Goal: Complete application form

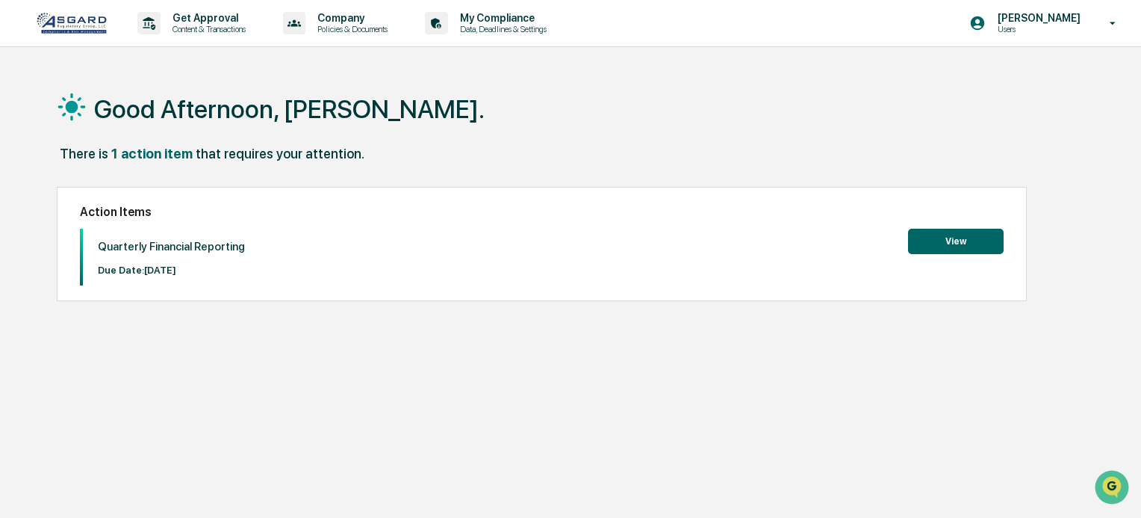
click at [971, 243] on button "View" at bounding box center [956, 241] width 96 height 25
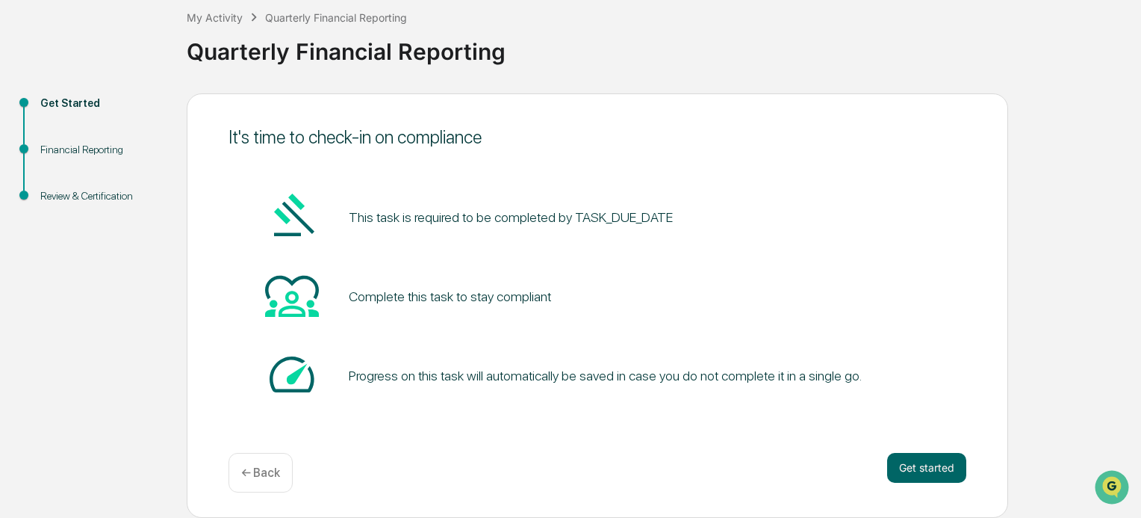
scroll to position [84, 0]
click at [918, 460] on button "Get started" at bounding box center [926, 468] width 79 height 30
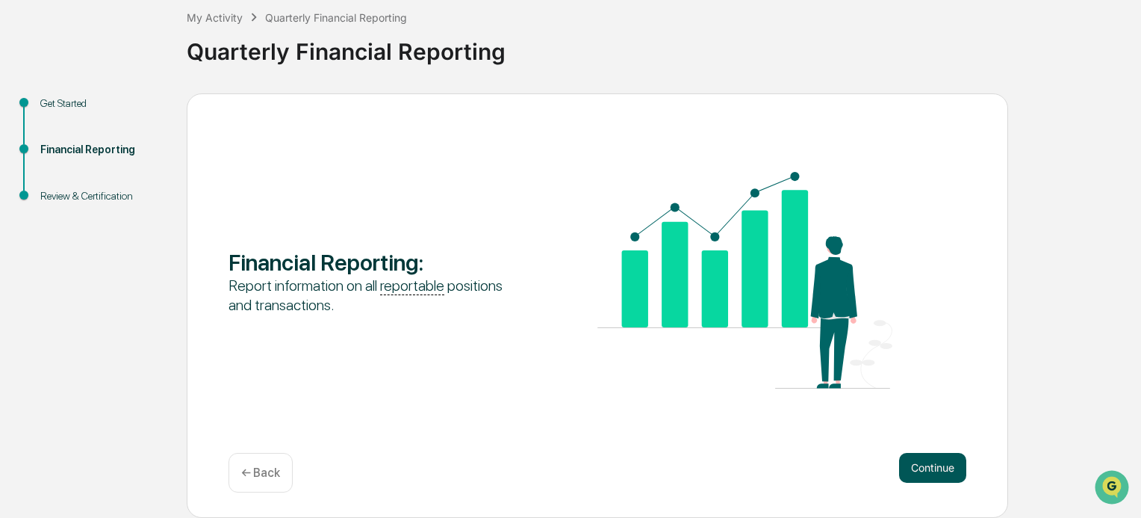
click at [929, 465] on button "Continue" at bounding box center [932, 468] width 67 height 30
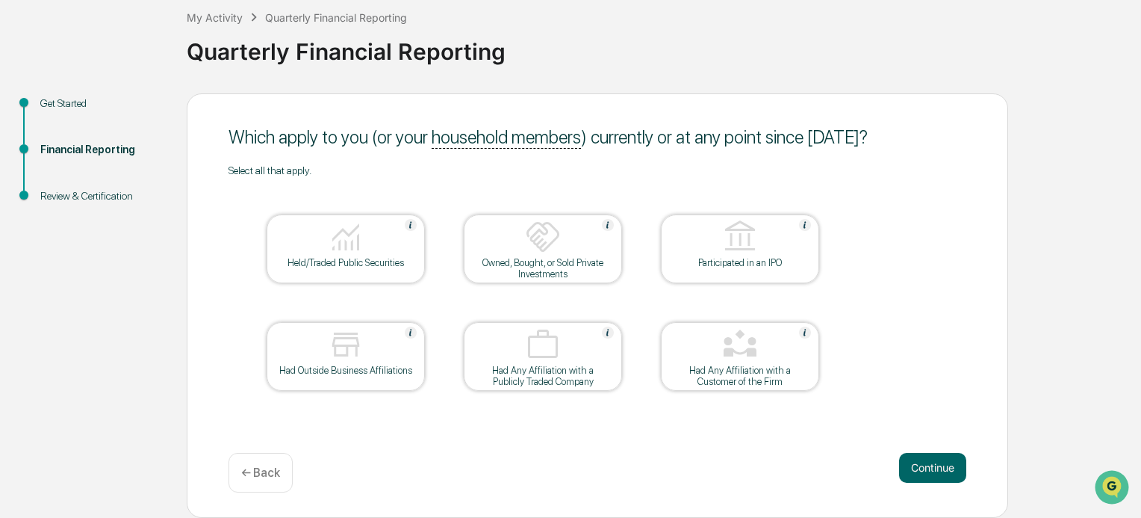
click at [309, 250] on div at bounding box center [345, 238] width 149 height 38
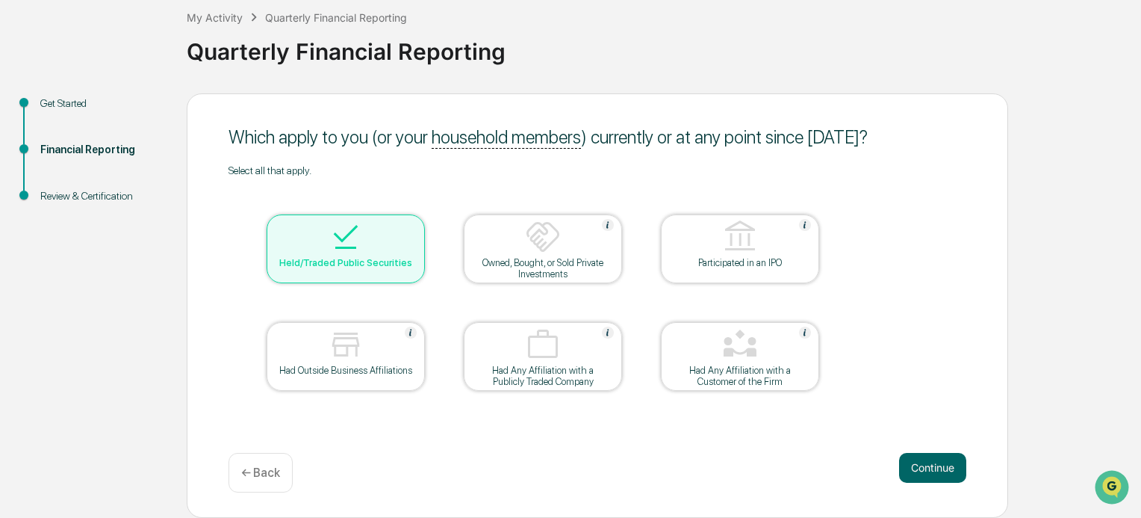
click at [322, 346] on div at bounding box center [345, 345] width 149 height 38
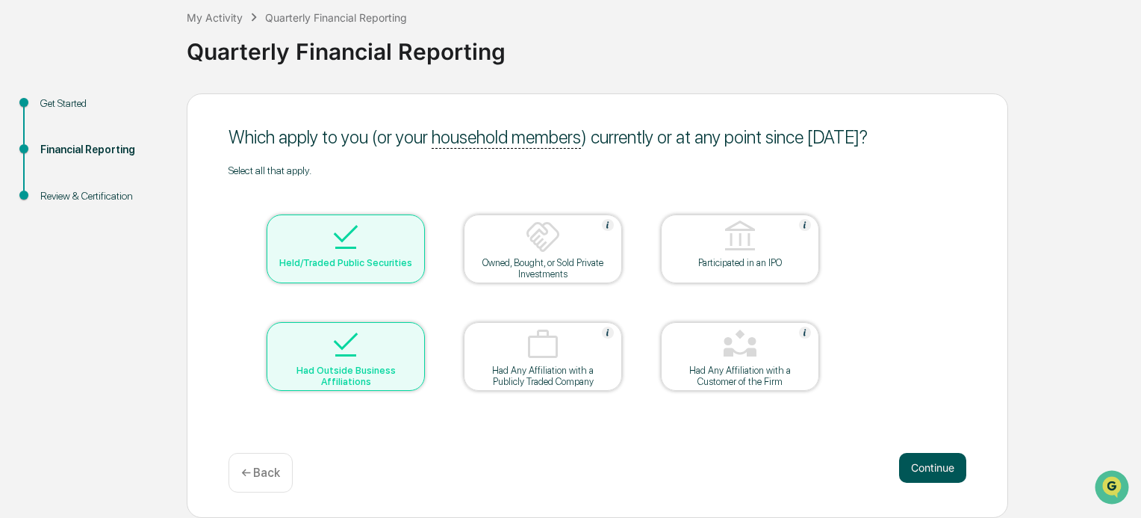
click at [924, 466] on button "Continue" at bounding box center [932, 468] width 67 height 30
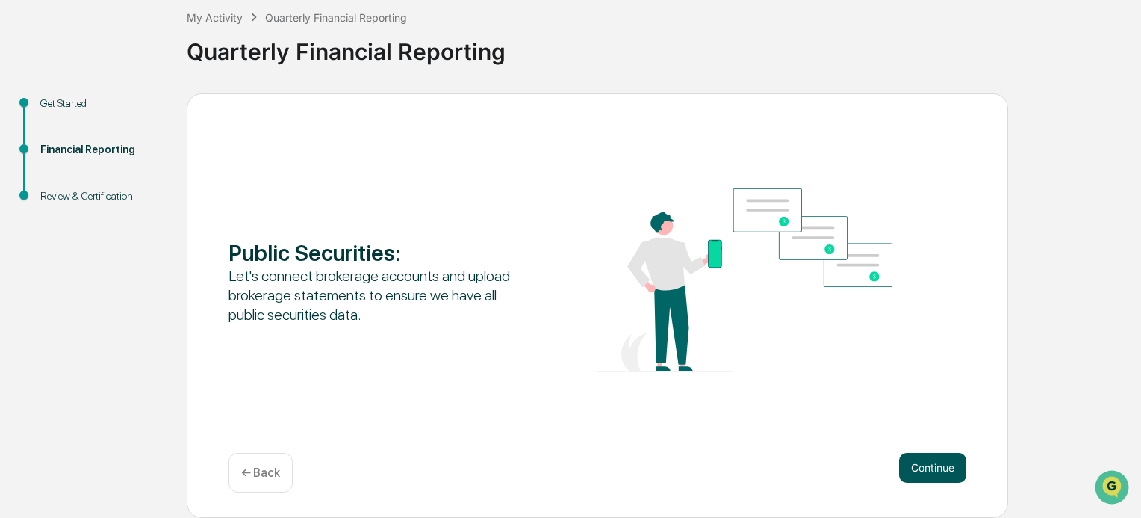
click at [933, 465] on button "Continue" at bounding box center [932, 468] width 67 height 30
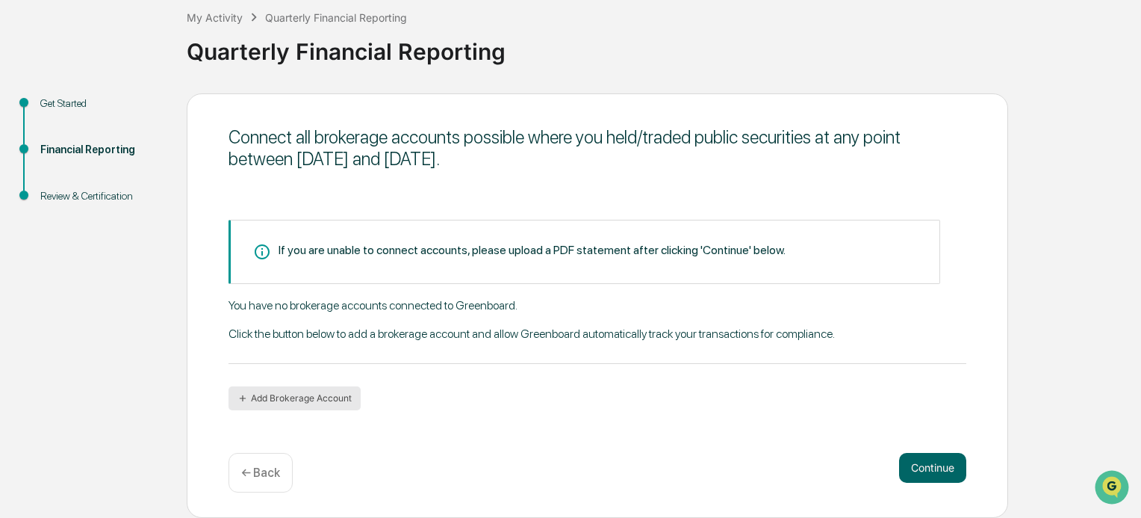
click at [331, 397] on button "Add Brokerage Account" at bounding box center [295, 398] width 132 height 24
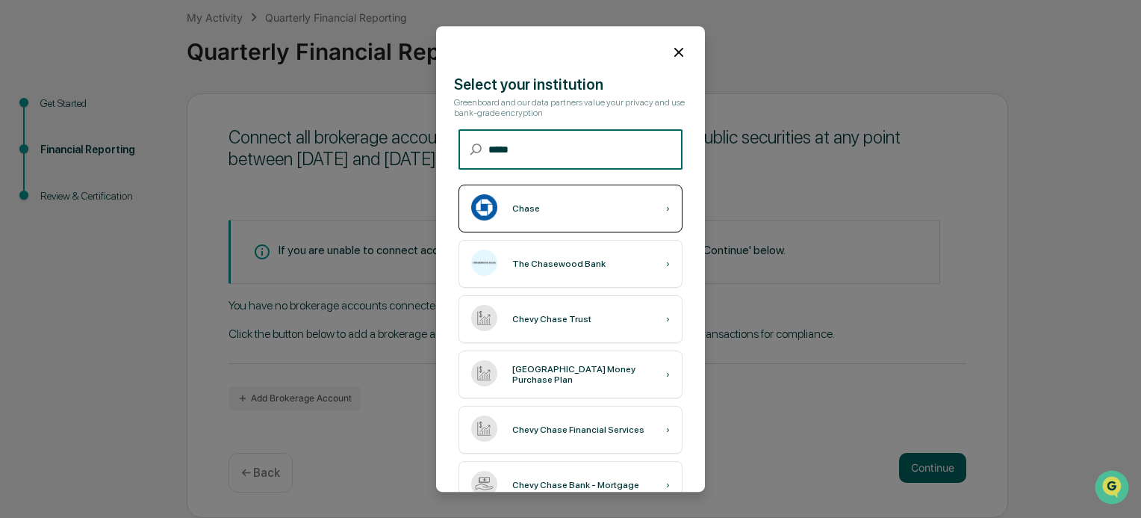
type input "*****"
click at [559, 205] on div "Chase ›" at bounding box center [571, 208] width 224 height 48
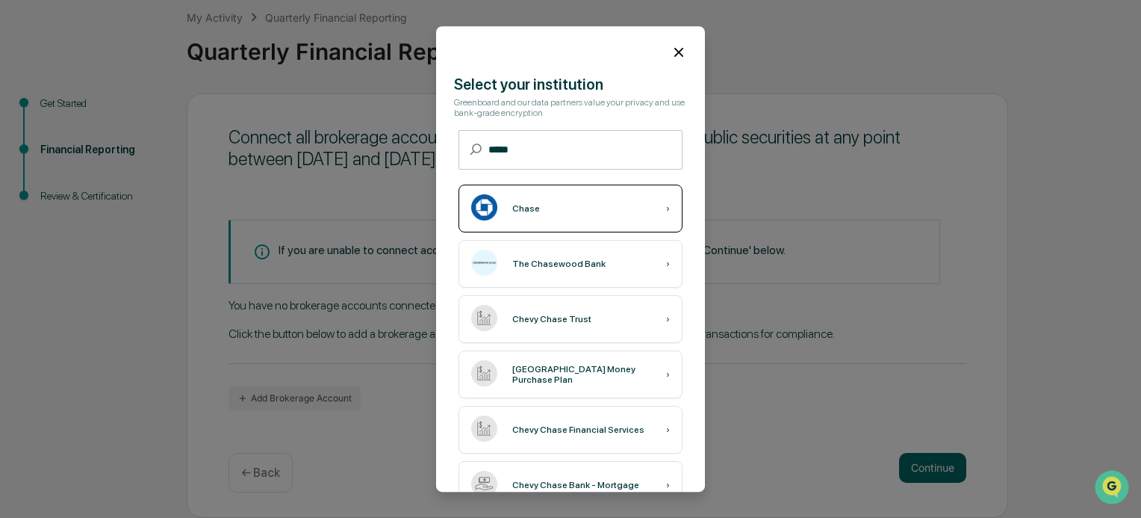
click at [607, 208] on div "Chase ›" at bounding box center [571, 208] width 224 height 48
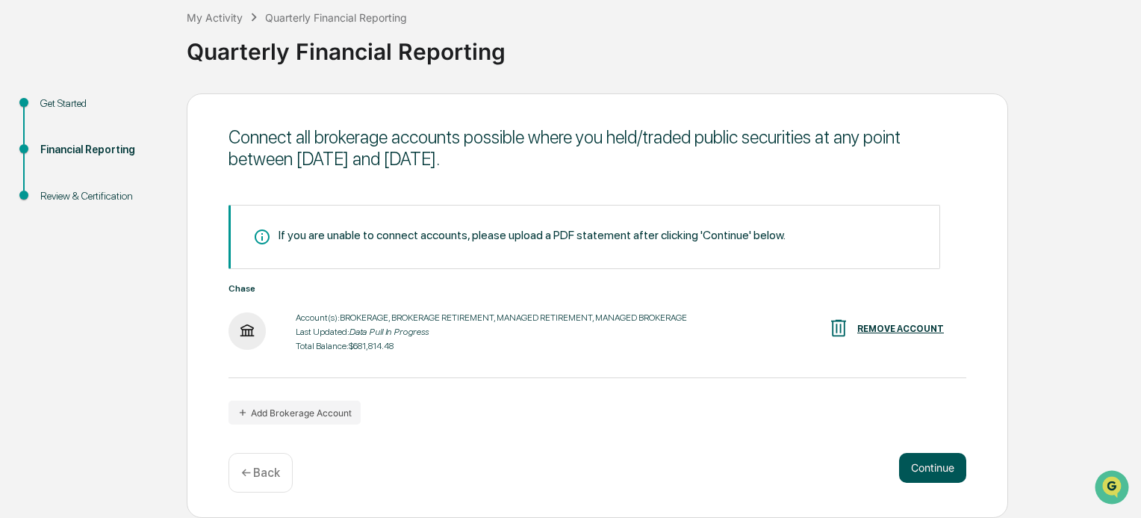
click at [928, 464] on button "Continue" at bounding box center [932, 468] width 67 height 30
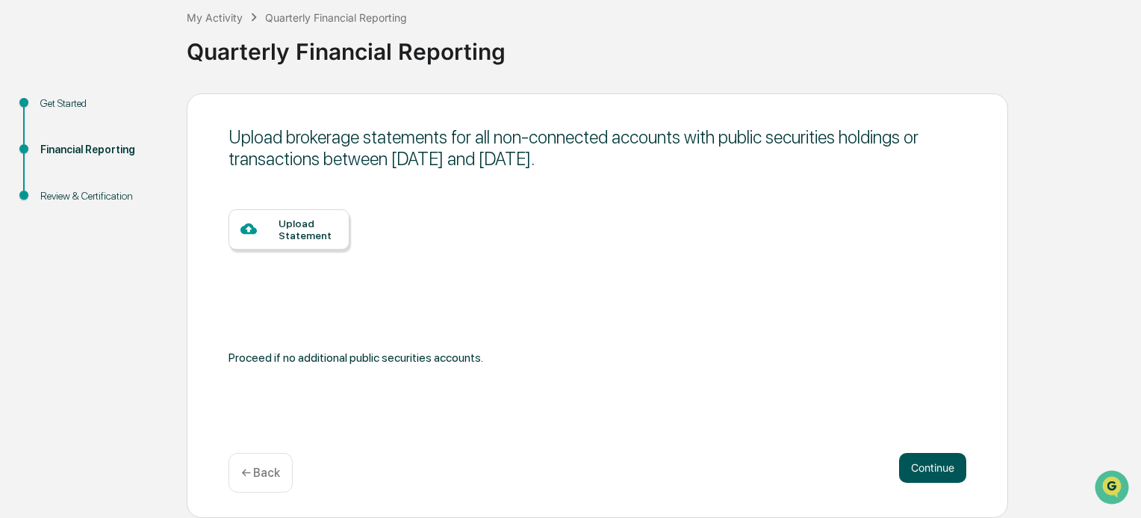
click at [945, 471] on button "Continue" at bounding box center [932, 468] width 67 height 30
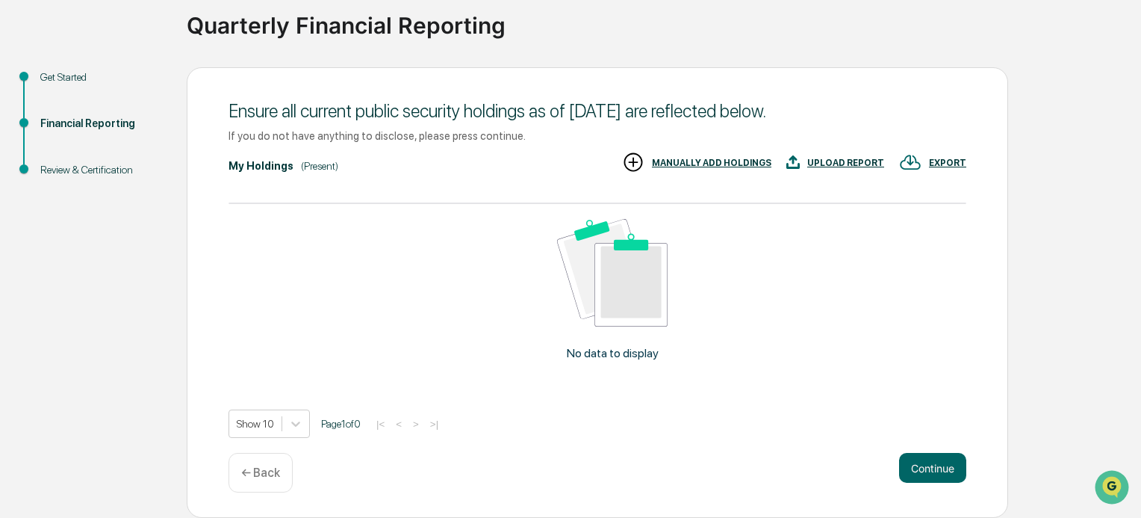
scroll to position [140, 0]
click at [933, 473] on button "Continue" at bounding box center [932, 468] width 67 height 30
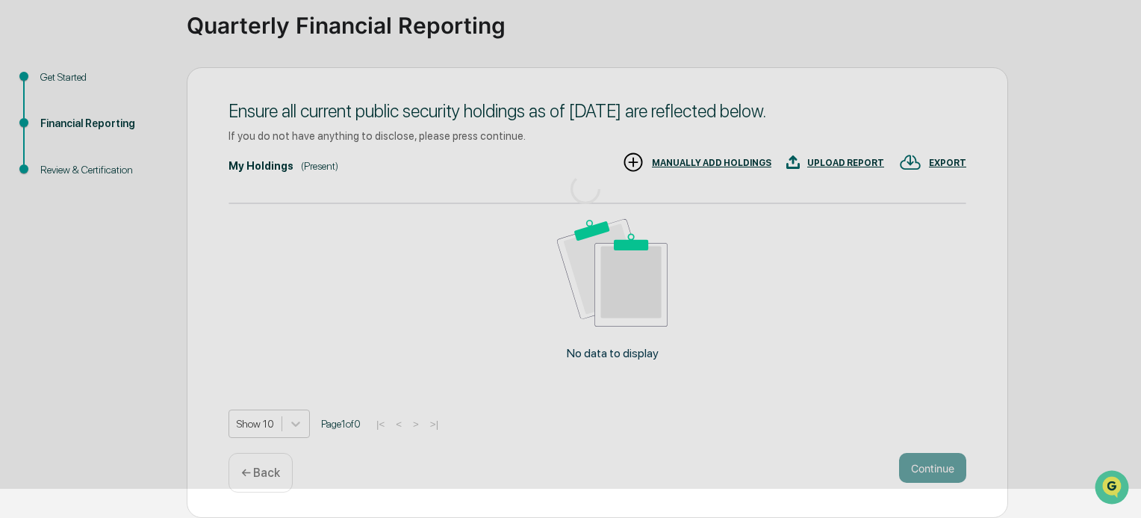
scroll to position [84, 0]
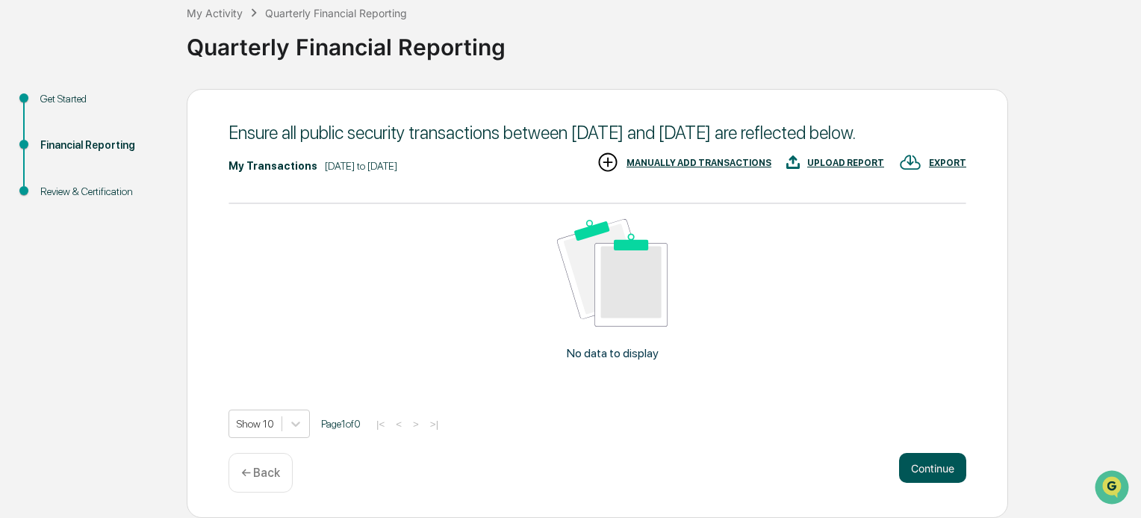
click at [921, 466] on button "Continue" at bounding box center [932, 468] width 67 height 30
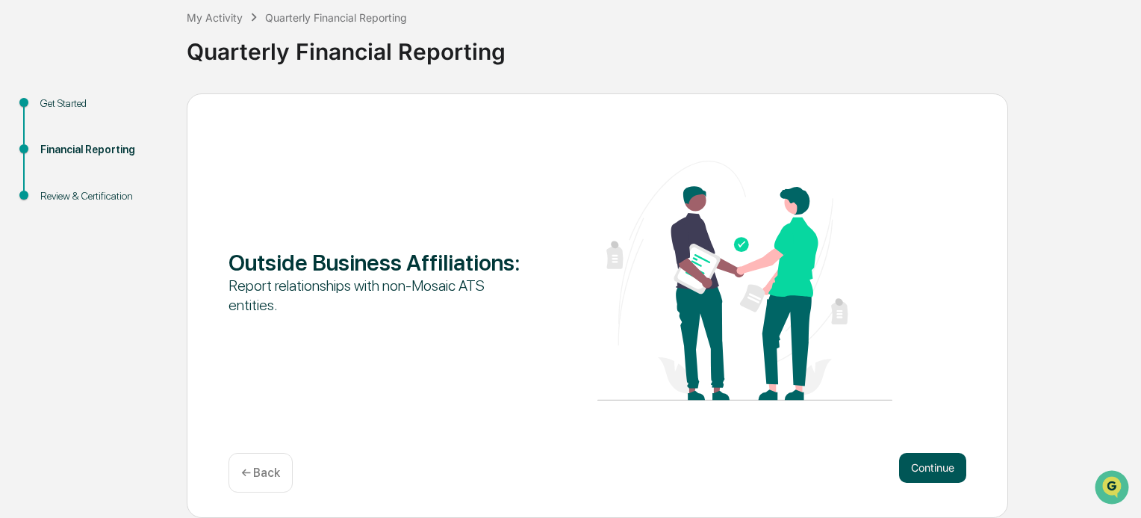
click at [931, 462] on button "Continue" at bounding box center [932, 468] width 67 height 30
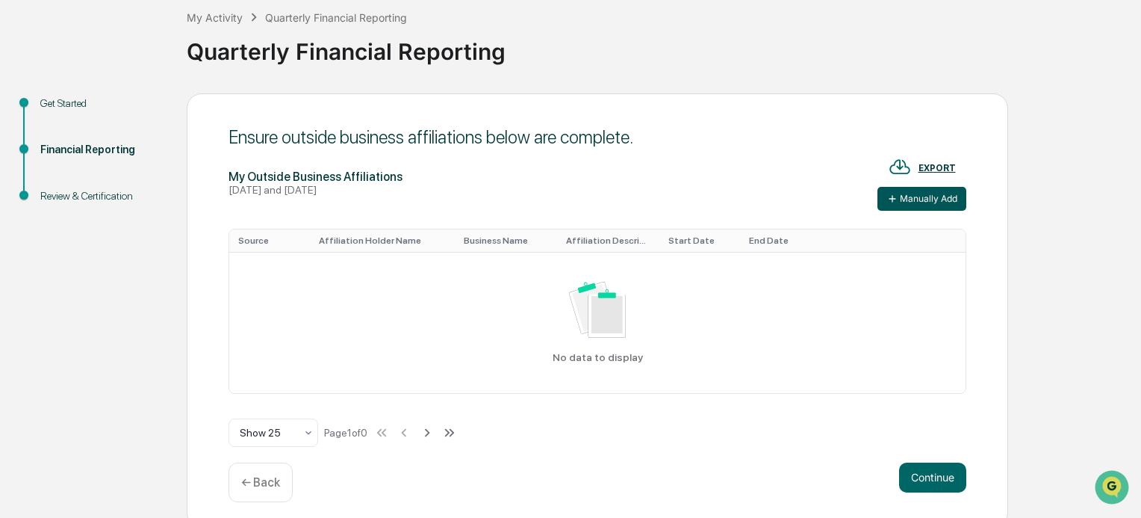
click at [929, 194] on button "Manually Add" at bounding box center [922, 199] width 89 height 24
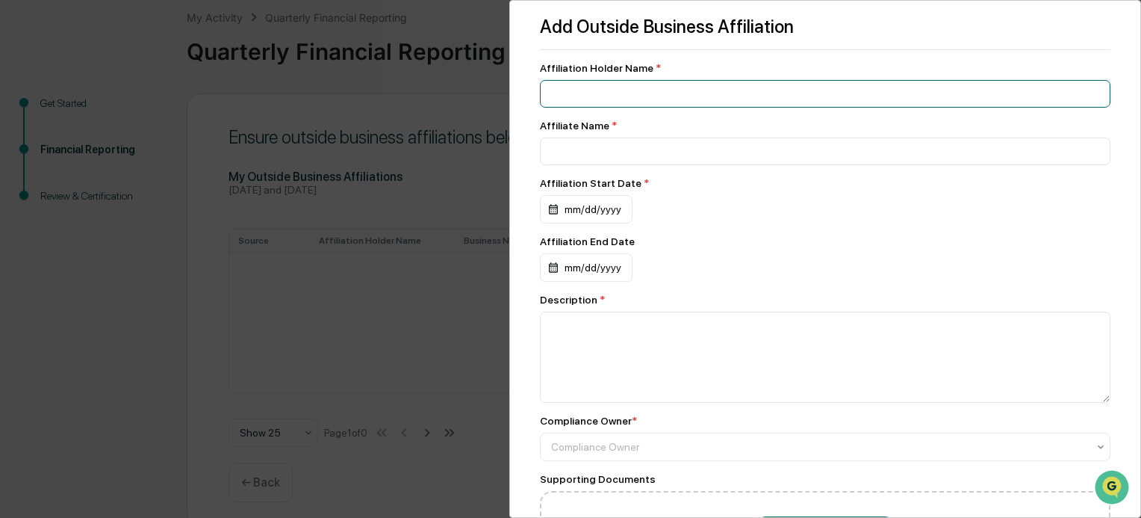
click at [1096, 97] on input at bounding box center [825, 94] width 571 height 28
type input "**********"
click at [1093, 96] on input "**********" at bounding box center [825, 94] width 571 height 28
drag, startPoint x: 603, startPoint y: 93, endPoint x: 465, endPoint y: 82, distance: 137.8
click at [465, 82] on div "**********" at bounding box center [570, 259] width 1141 height 518
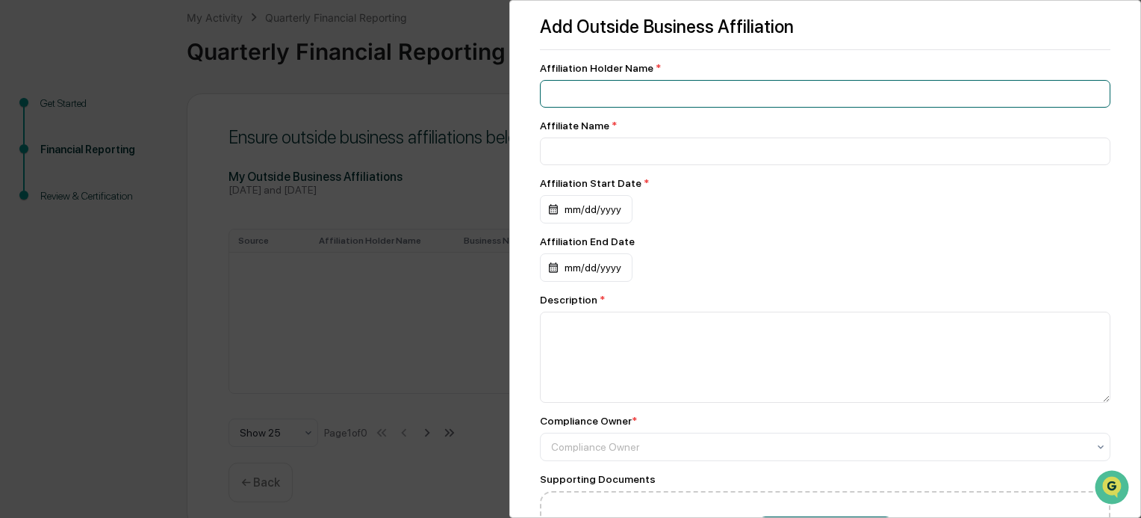
click at [1093, 98] on input at bounding box center [825, 94] width 571 height 28
click at [1094, 97] on input at bounding box center [825, 94] width 571 height 28
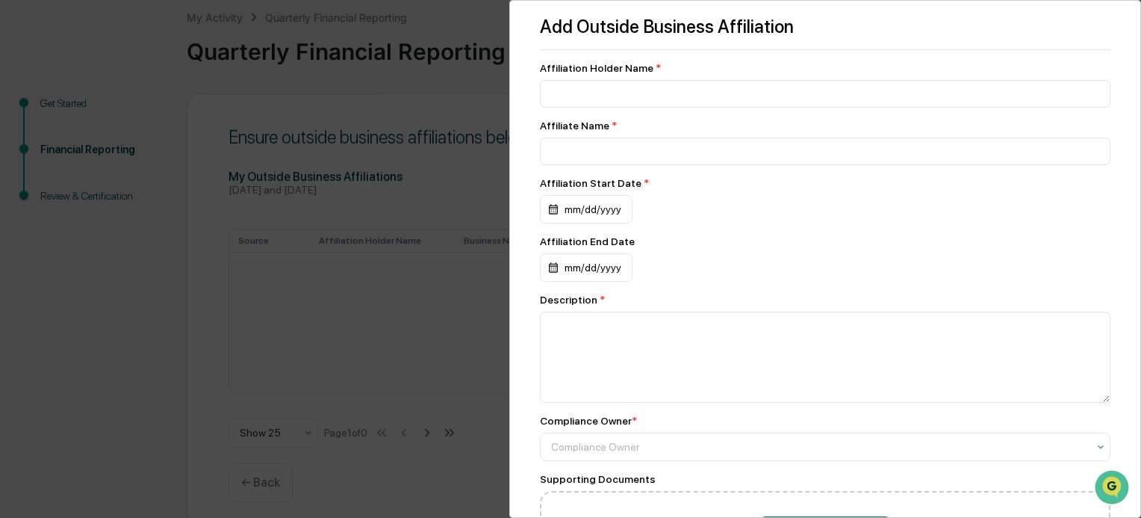
click at [382, 358] on div "Add Outside Business Affiliation Affiliation Holder Name * Affiliate Name * Aff…" at bounding box center [570, 259] width 1141 height 518
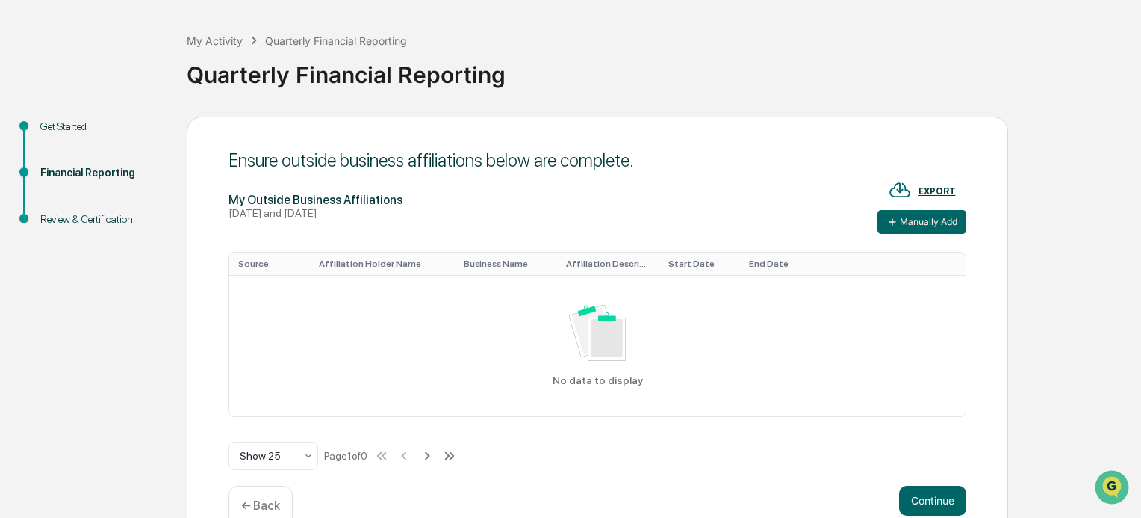
scroll to position [77, 0]
